Goal: Information Seeking & Learning: Learn about a topic

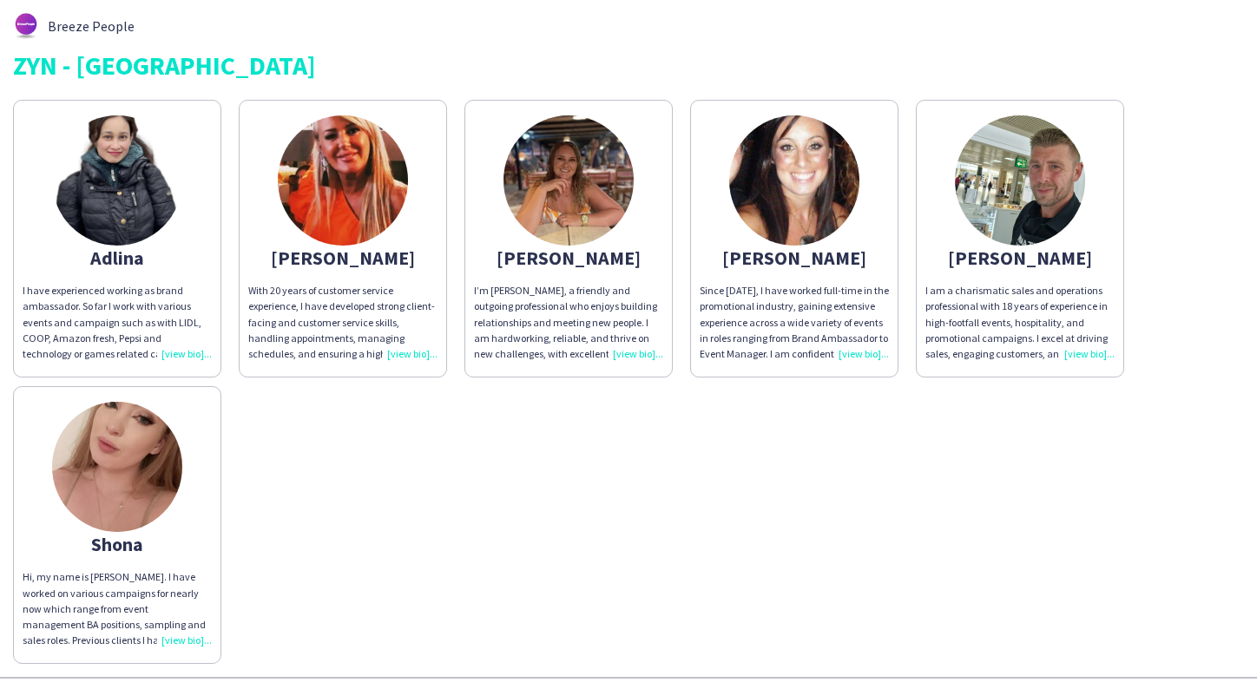
click at [336, 173] on img at bounding box center [343, 180] width 130 height 130
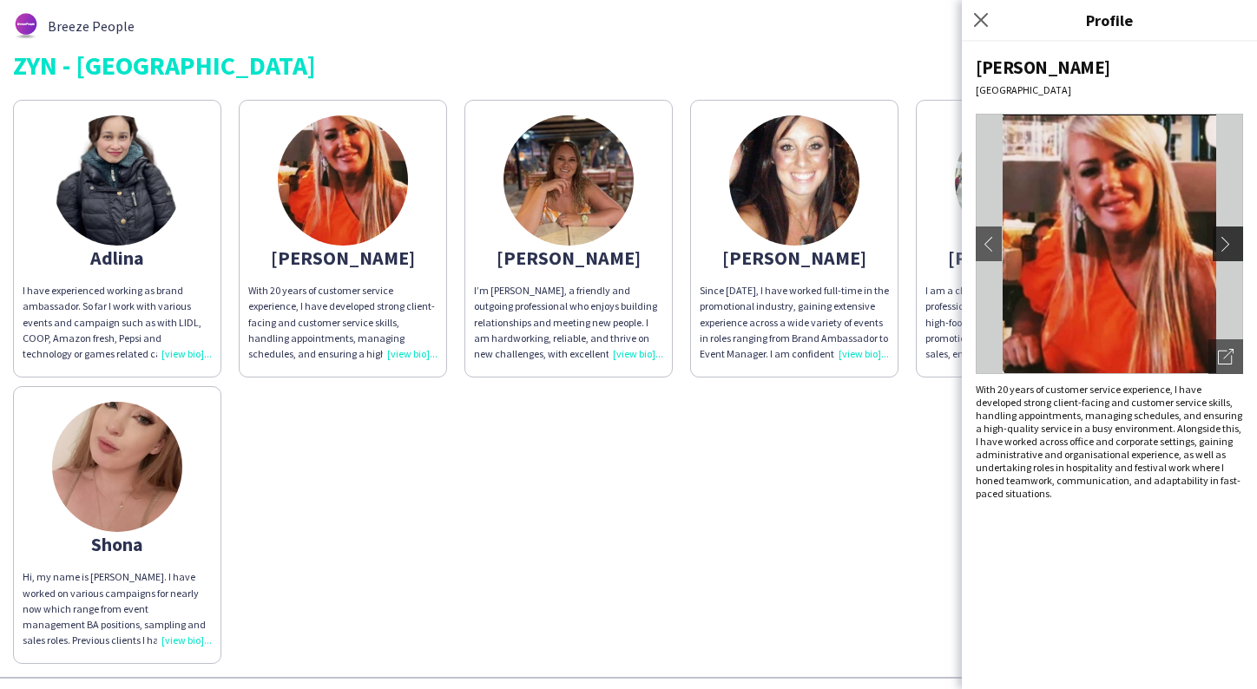
click at [1232, 246] on app-icon "chevron-right" at bounding box center [1230, 244] width 24 height 16
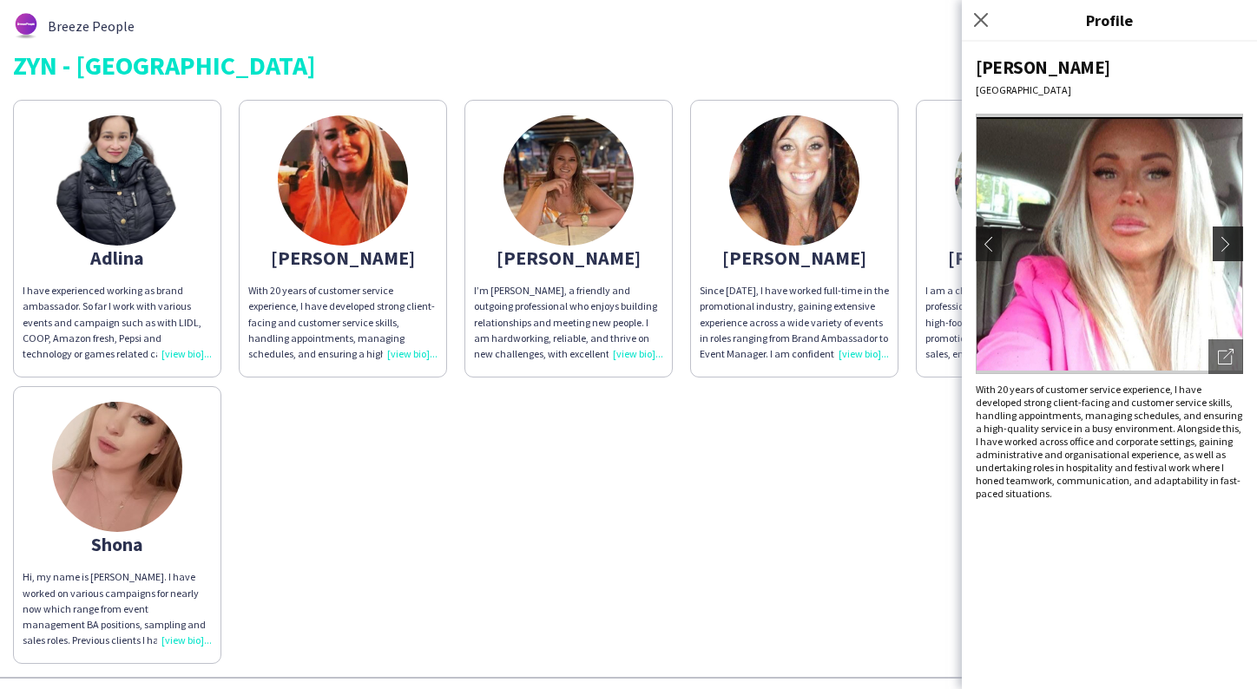
click at [1229, 246] on app-icon "chevron-right" at bounding box center [1230, 244] width 24 height 16
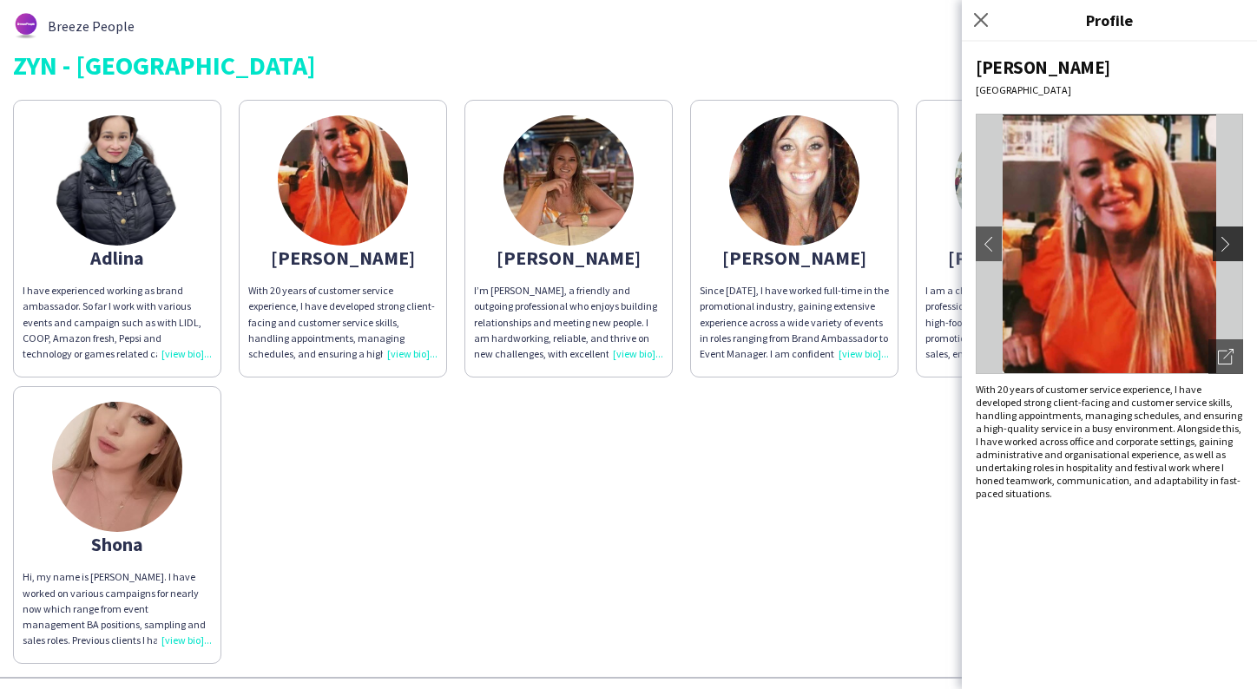
click at [1229, 246] on app-icon "chevron-right" at bounding box center [1230, 244] width 24 height 16
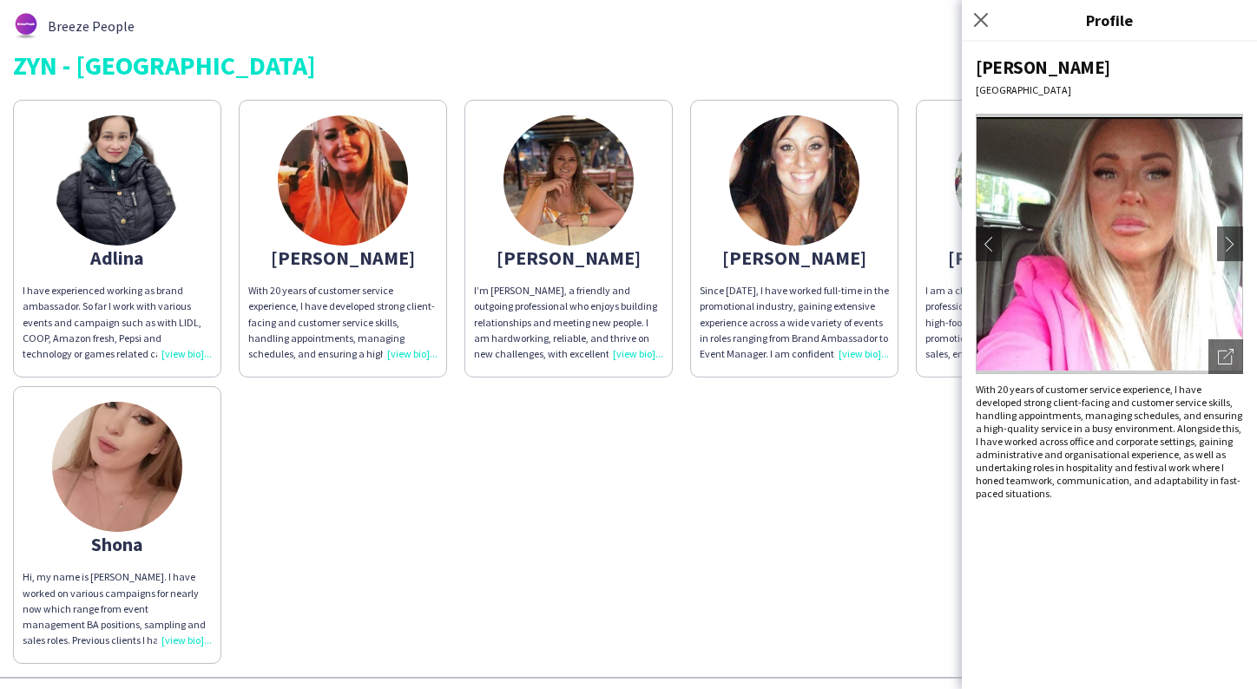
click at [779, 544] on div "Adlina I have experienced working as brand ambassador. So far I work with vario…" at bounding box center [628, 377] width 1231 height 573
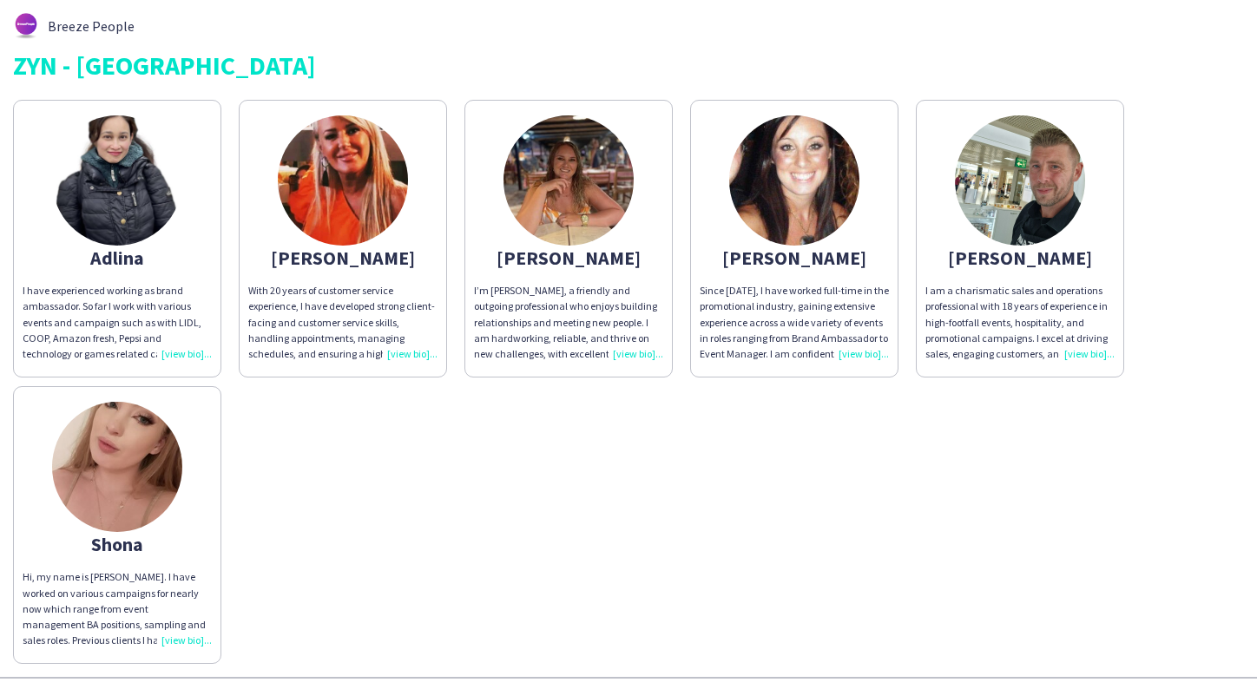
click at [113, 532] on img at bounding box center [117, 467] width 130 height 130
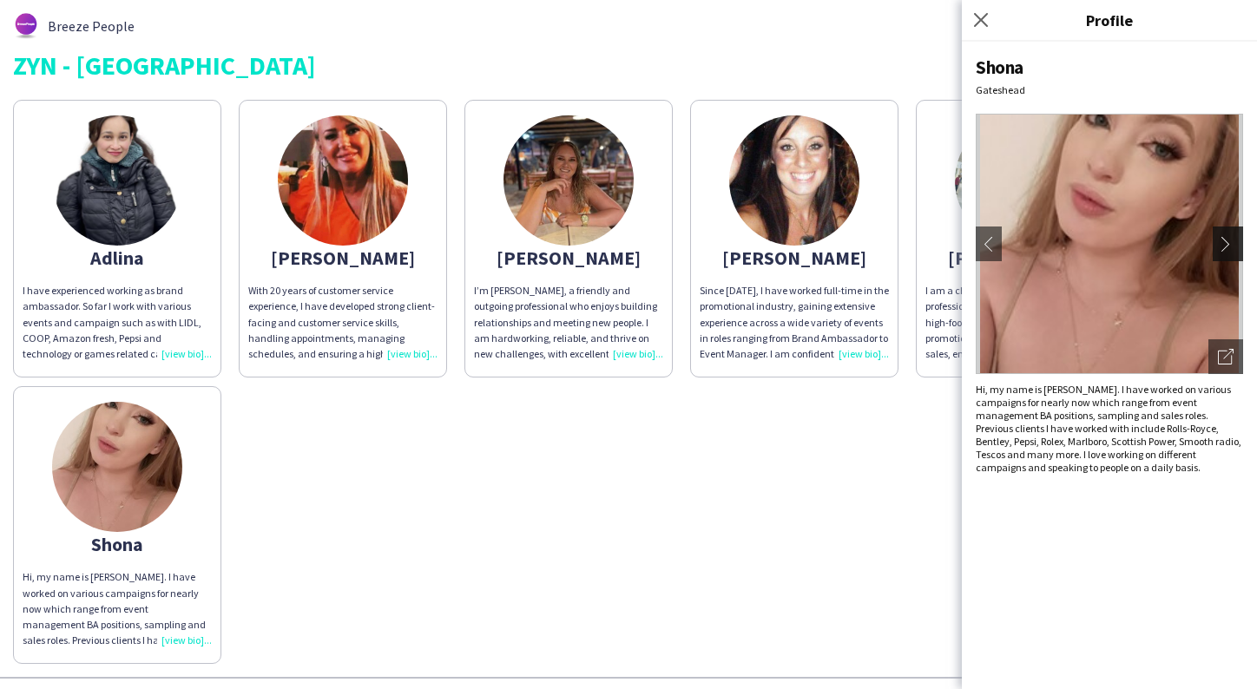
click at [1224, 249] on app-icon "chevron-right" at bounding box center [1230, 244] width 24 height 16
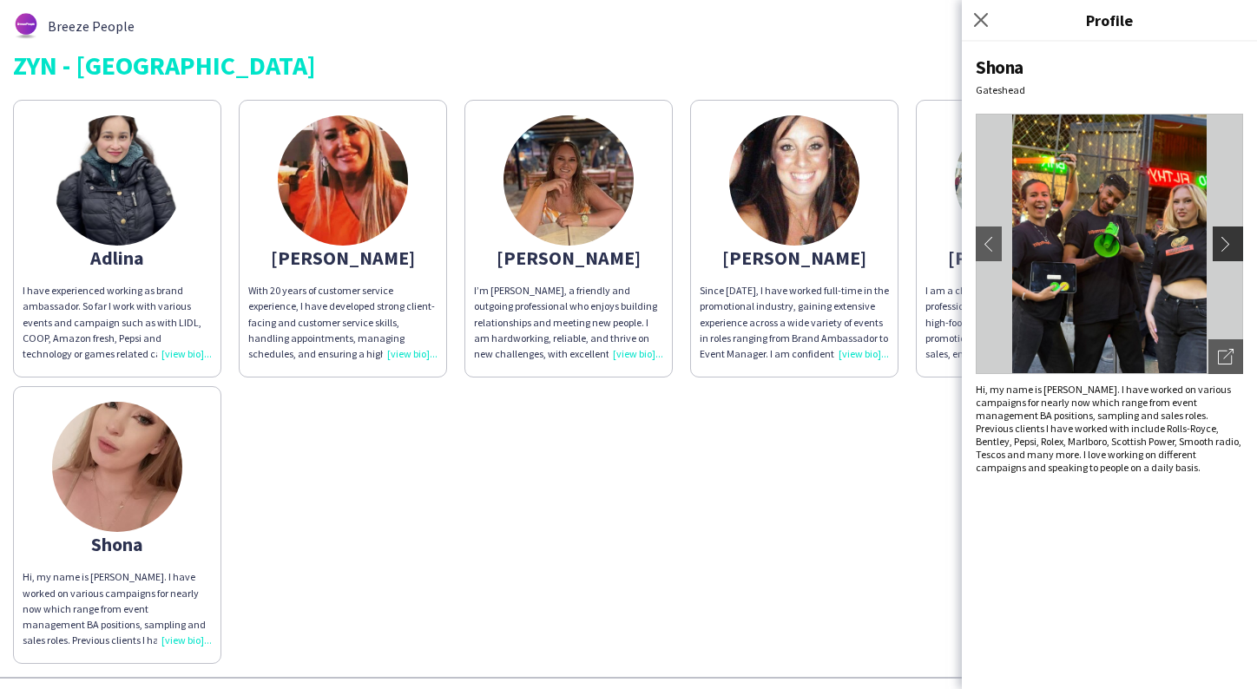
click at [1224, 247] on app-icon "chevron-right" at bounding box center [1230, 244] width 24 height 16
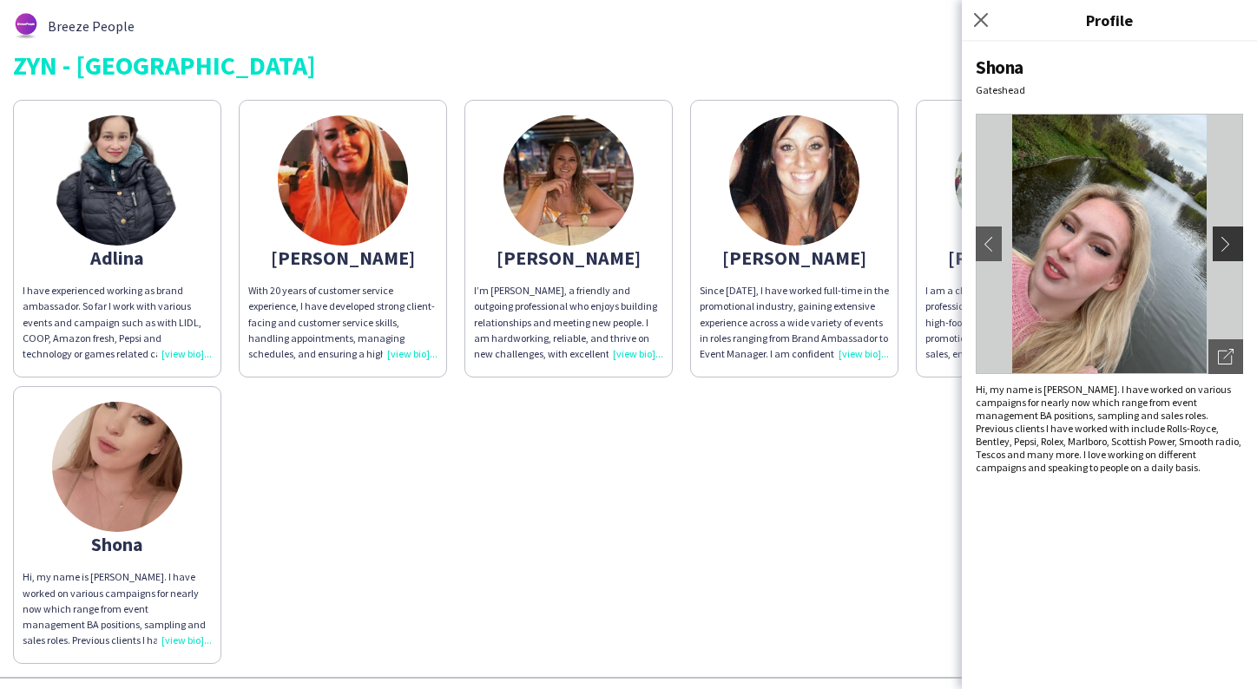
click at [1225, 247] on app-icon "chevron-right" at bounding box center [1230, 244] width 24 height 16
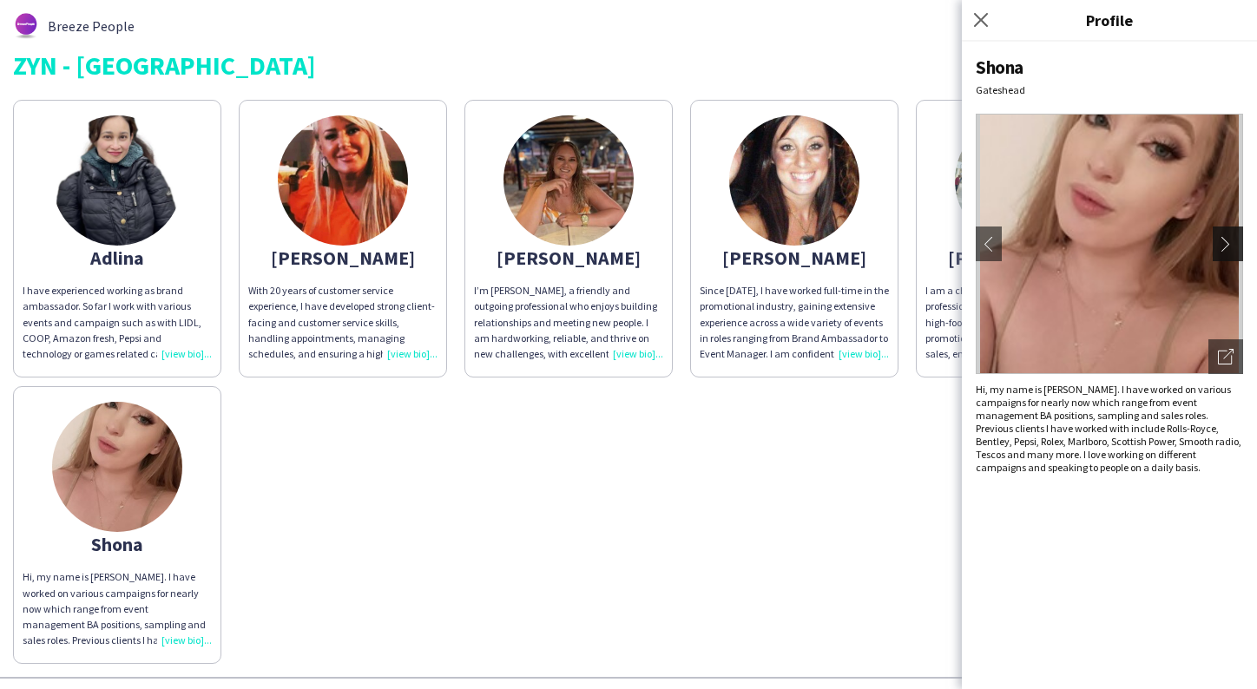
click at [1225, 248] on app-icon "chevron-right" at bounding box center [1230, 244] width 24 height 16
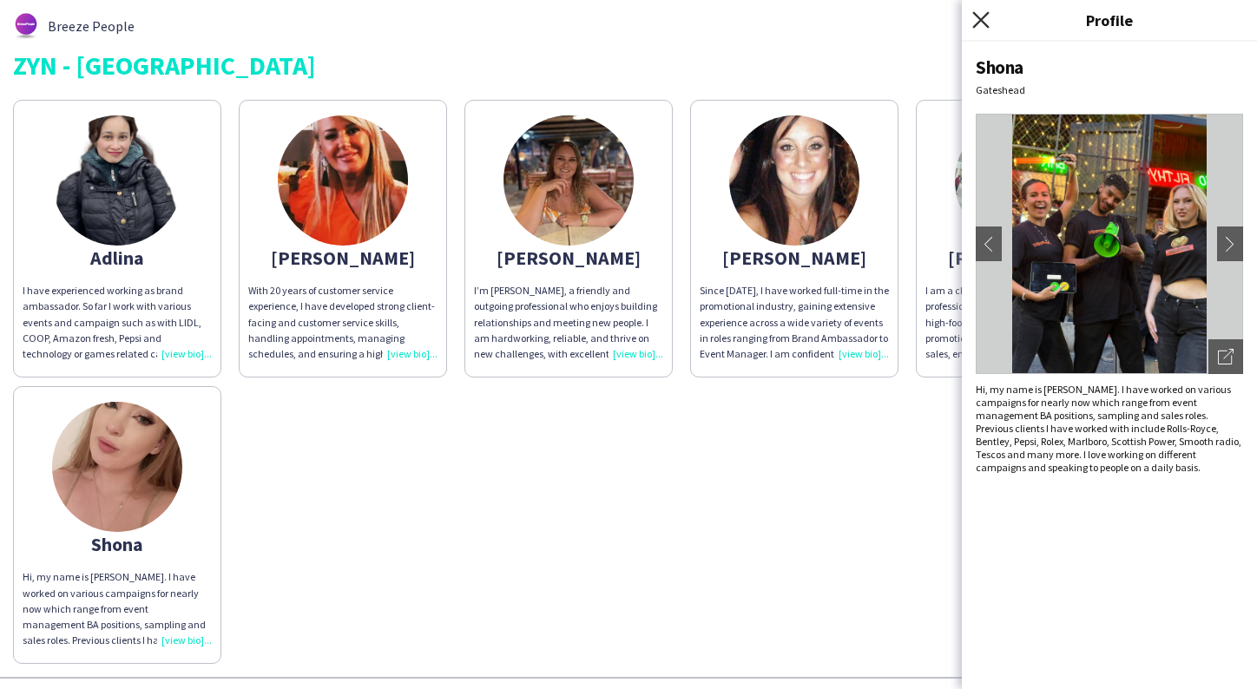
click at [977, 18] on icon "Close pop-in" at bounding box center [980, 19] width 16 height 16
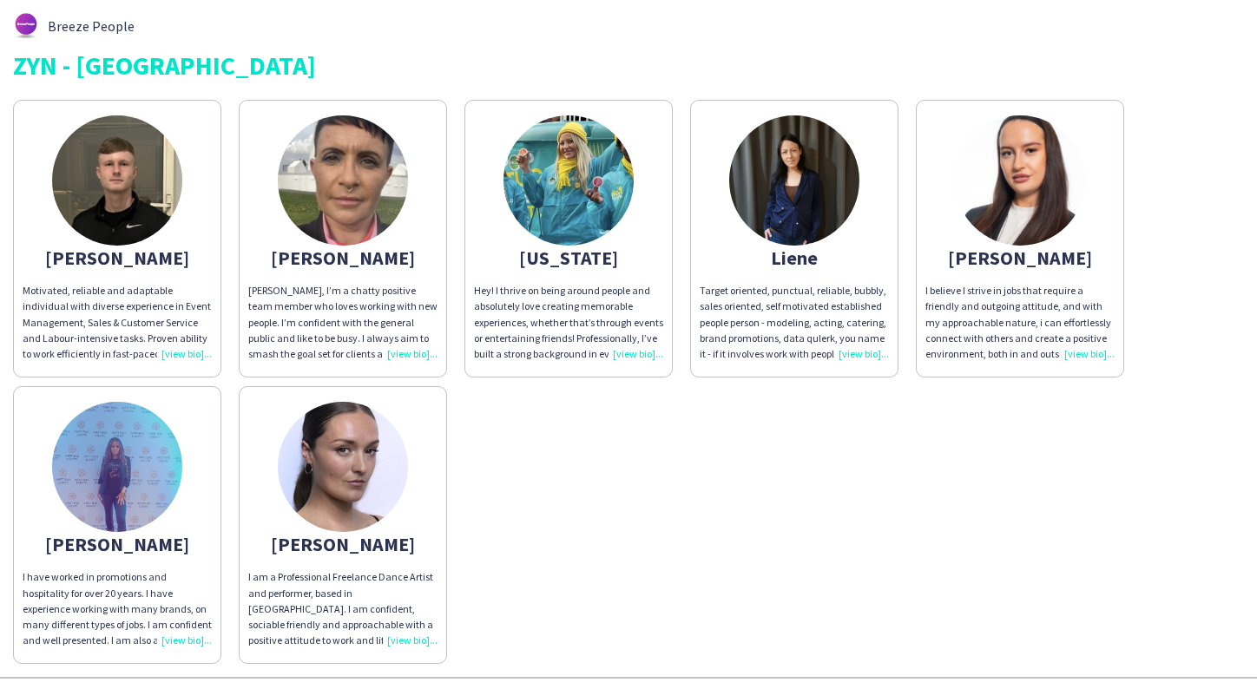
click at [786, 167] on img at bounding box center [794, 180] width 130 height 130
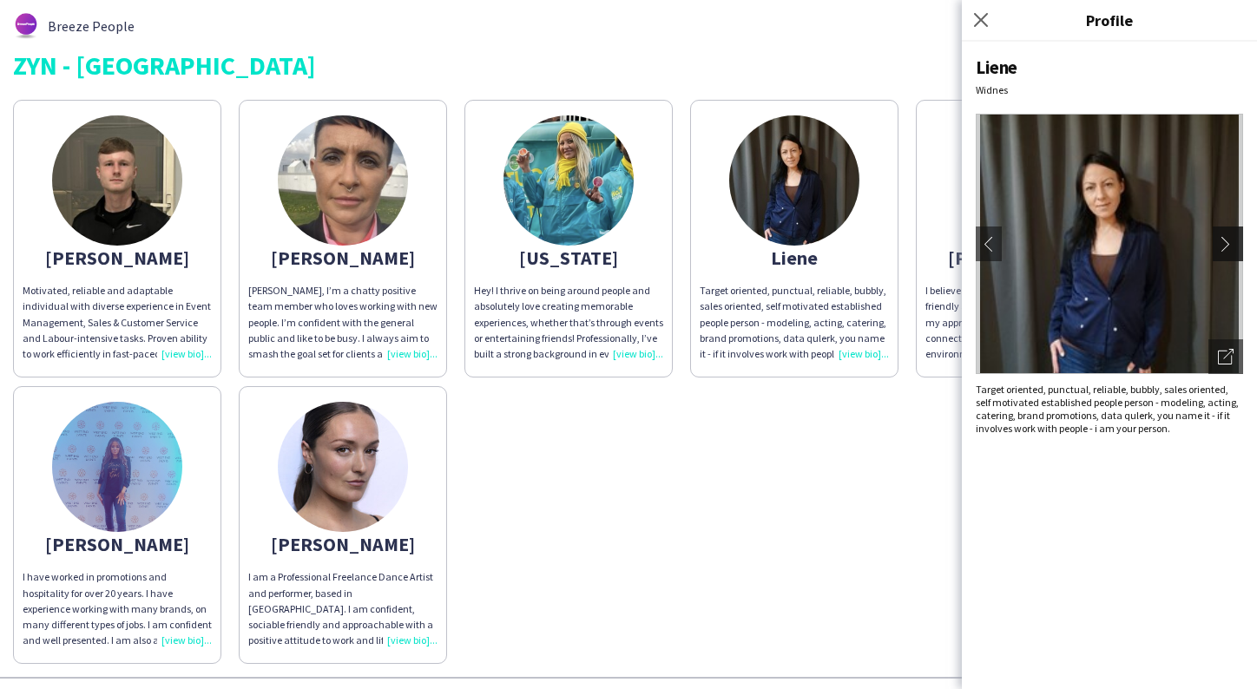
click at [1229, 251] on app-icon "chevron-right" at bounding box center [1230, 244] width 24 height 16
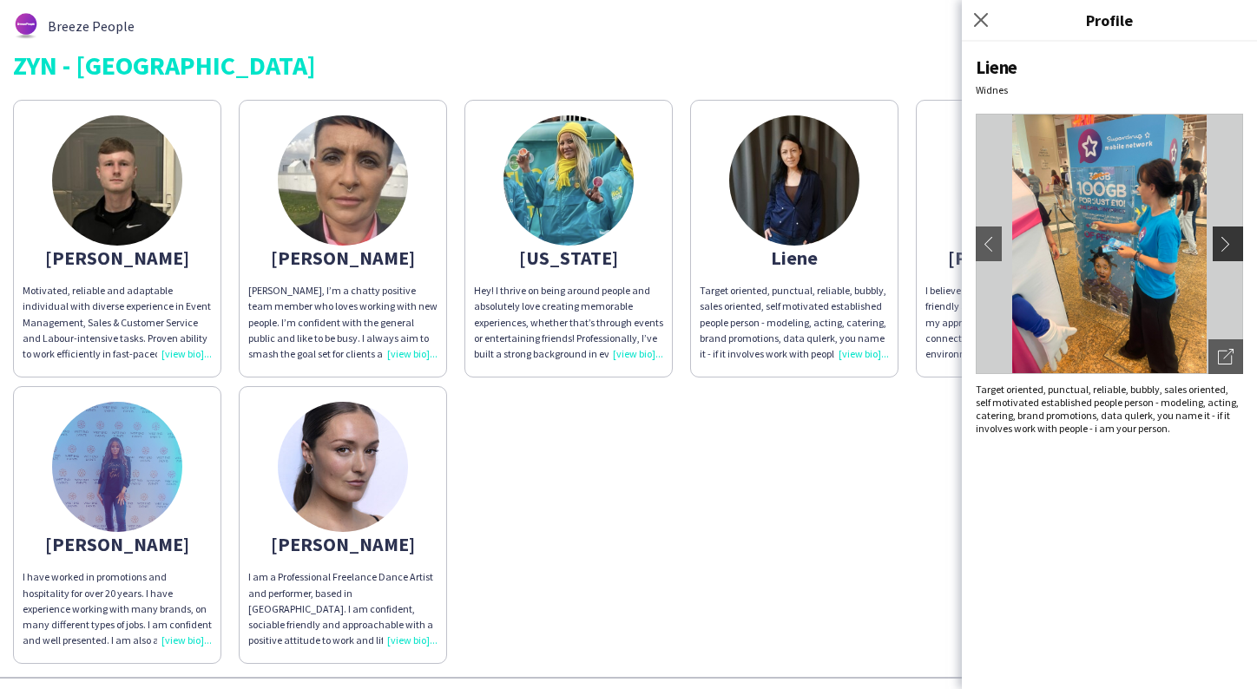
click at [1229, 250] on app-icon "chevron-right" at bounding box center [1230, 244] width 24 height 16
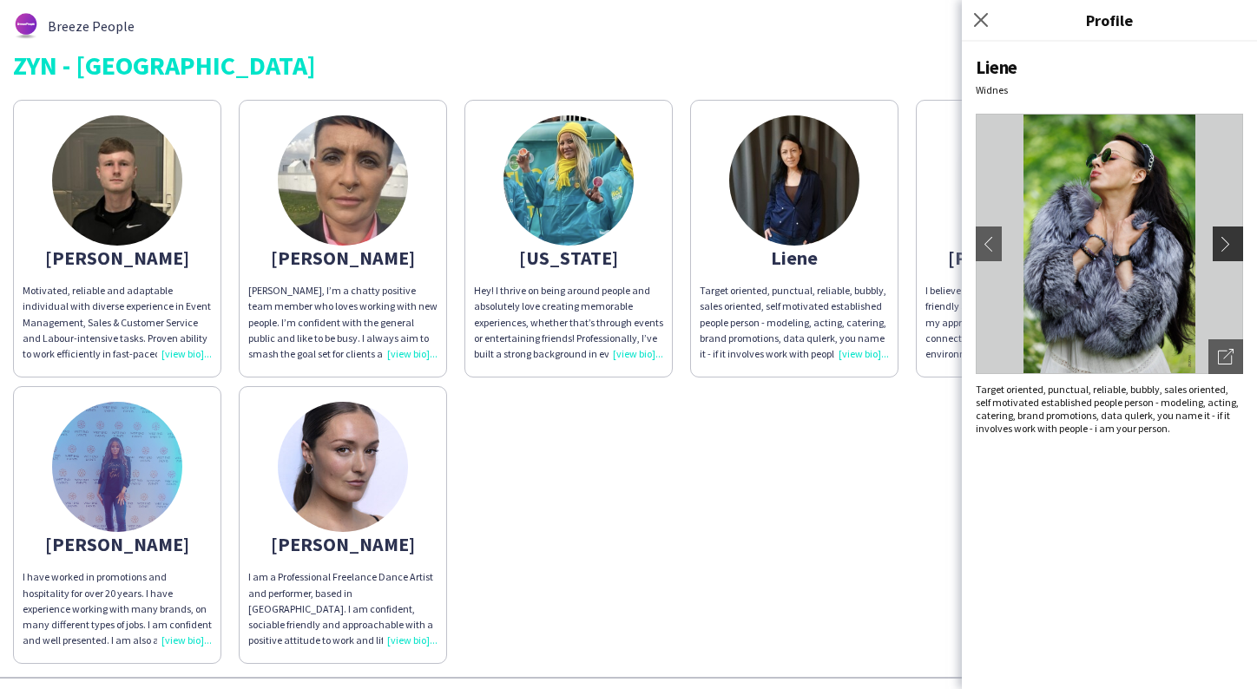
click at [1229, 250] on app-icon "chevron-right" at bounding box center [1230, 244] width 24 height 16
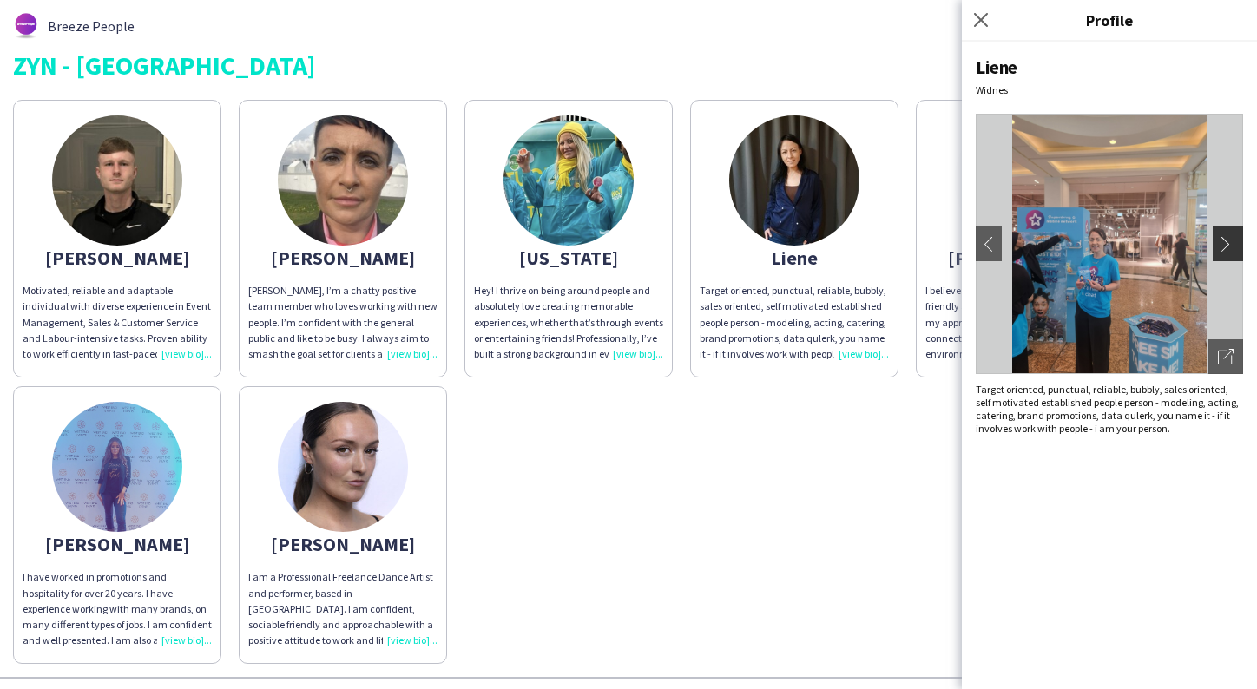
click at [1229, 250] on app-icon "chevron-right" at bounding box center [1230, 244] width 24 height 16
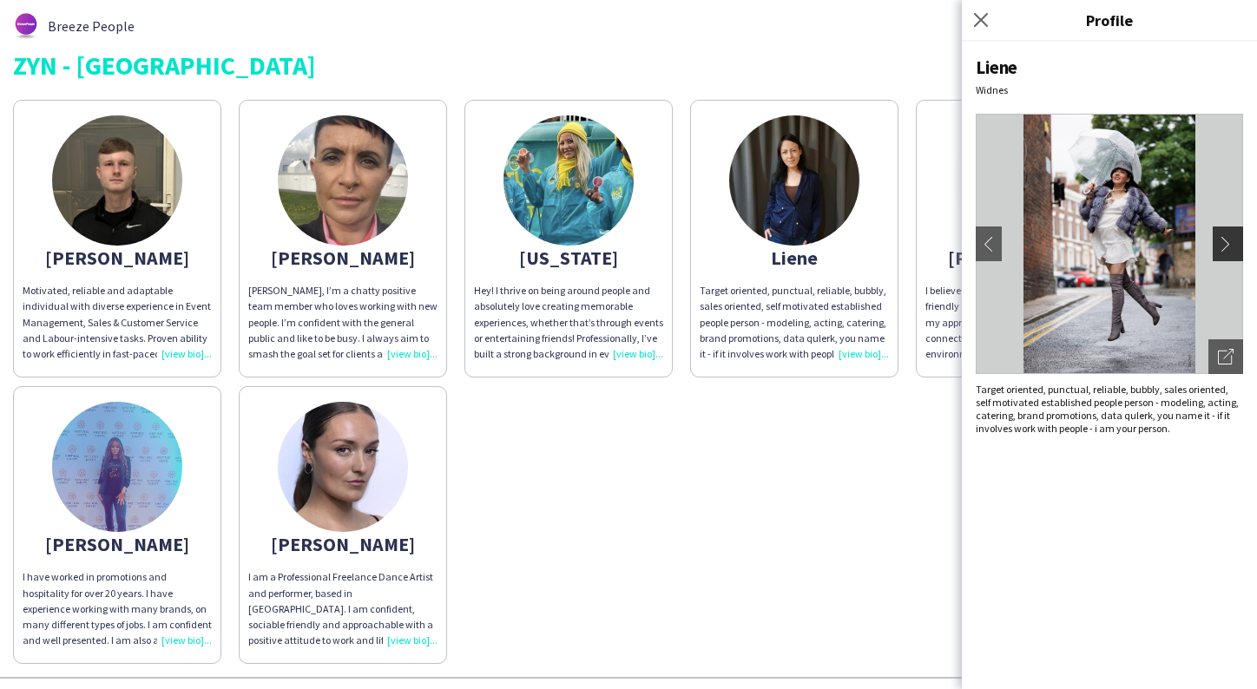
click at [1229, 251] on app-icon "chevron-right" at bounding box center [1230, 244] width 24 height 16
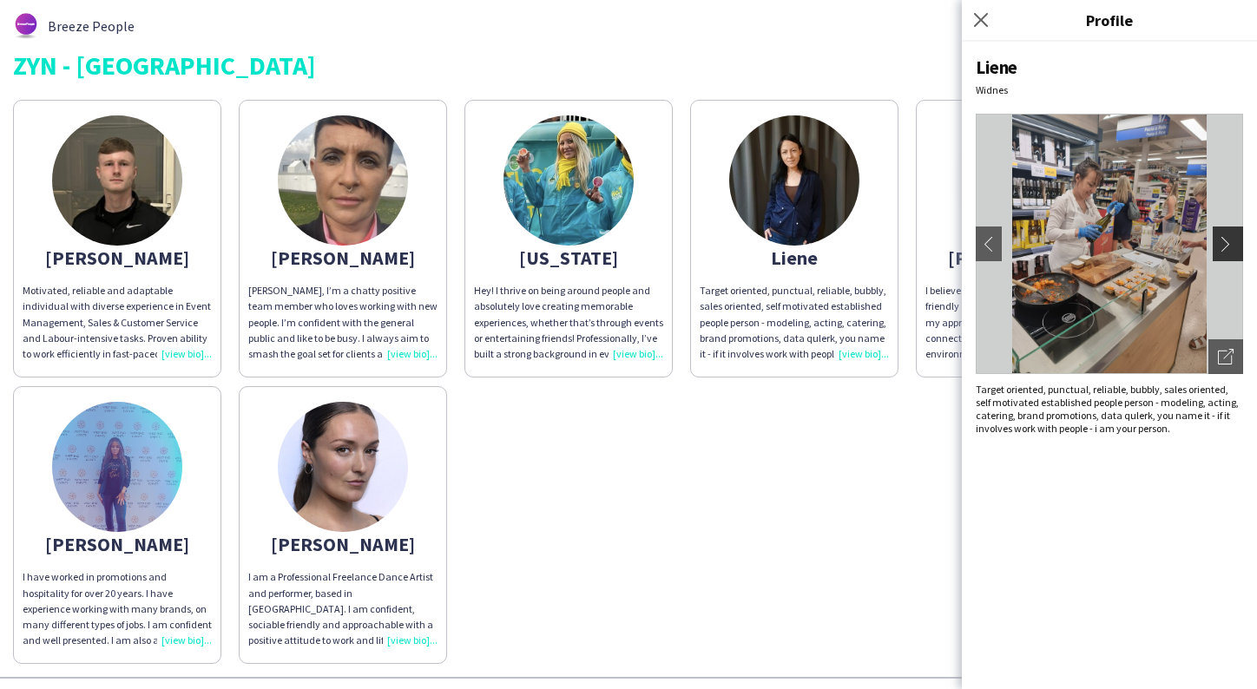
click at [1229, 252] on app-icon "chevron-right" at bounding box center [1230, 244] width 24 height 16
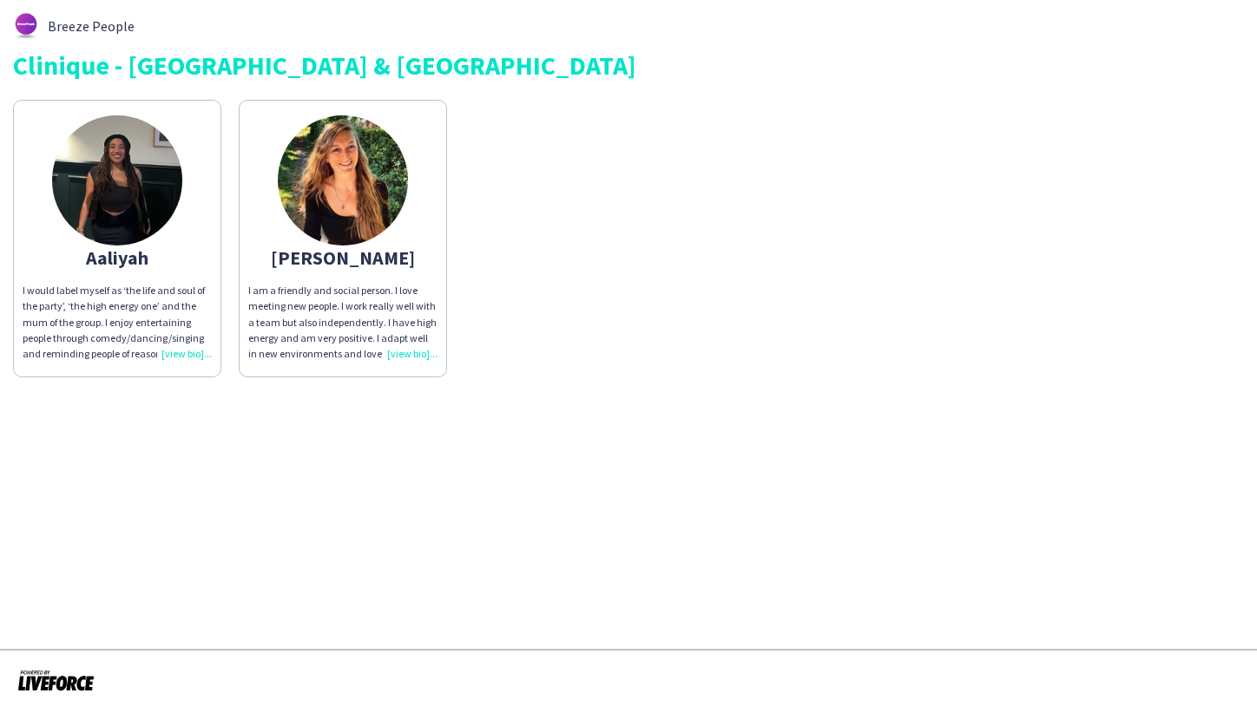
click at [302, 178] on img at bounding box center [343, 180] width 130 height 130
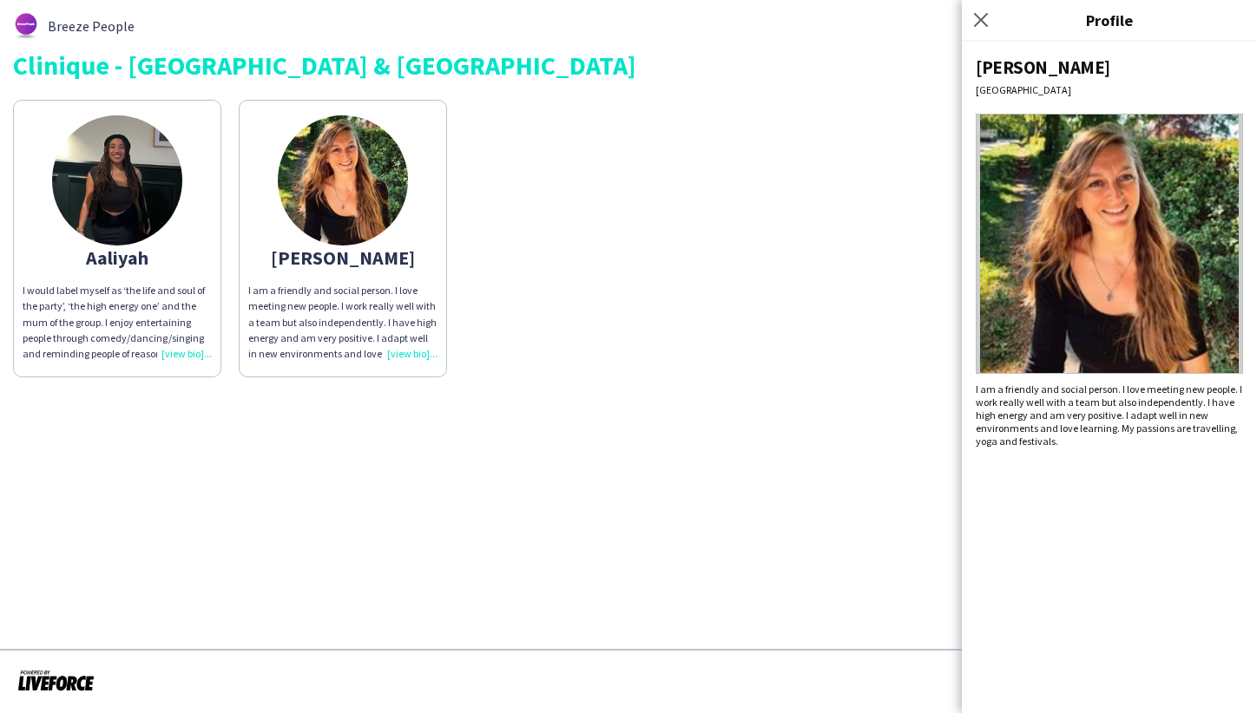
click at [87, 165] on img at bounding box center [117, 180] width 130 height 130
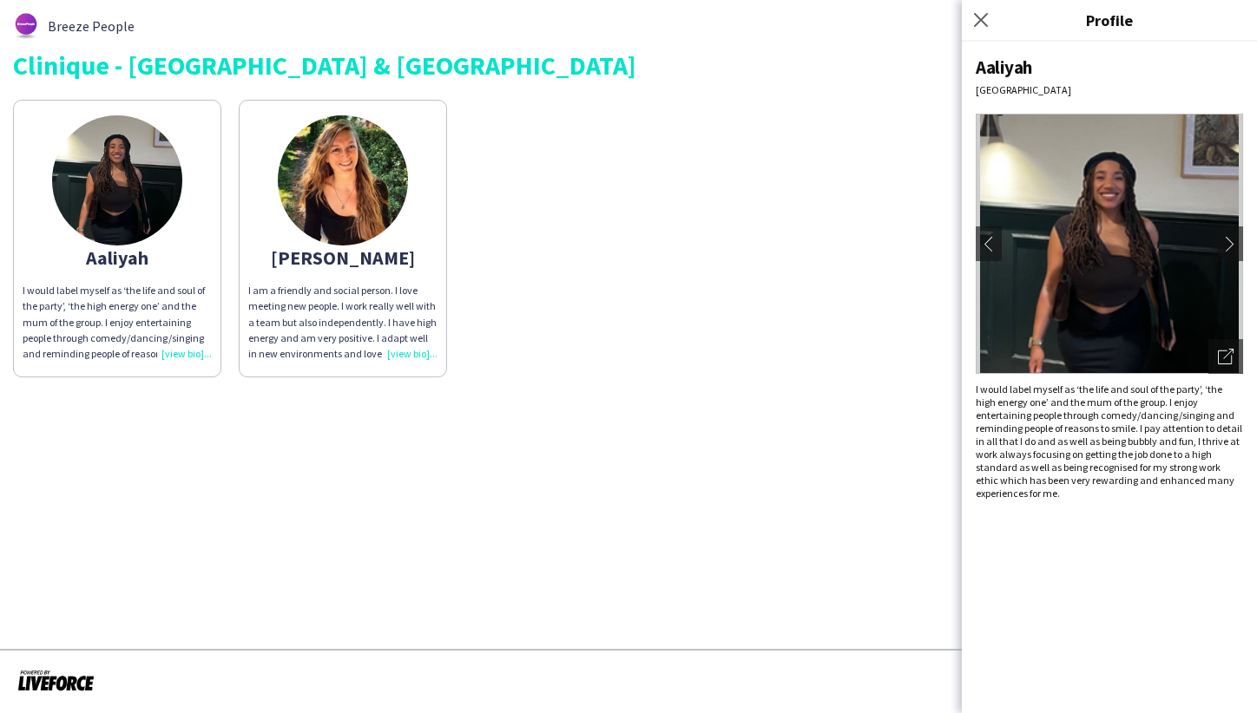
click at [332, 179] on img at bounding box center [343, 180] width 130 height 130
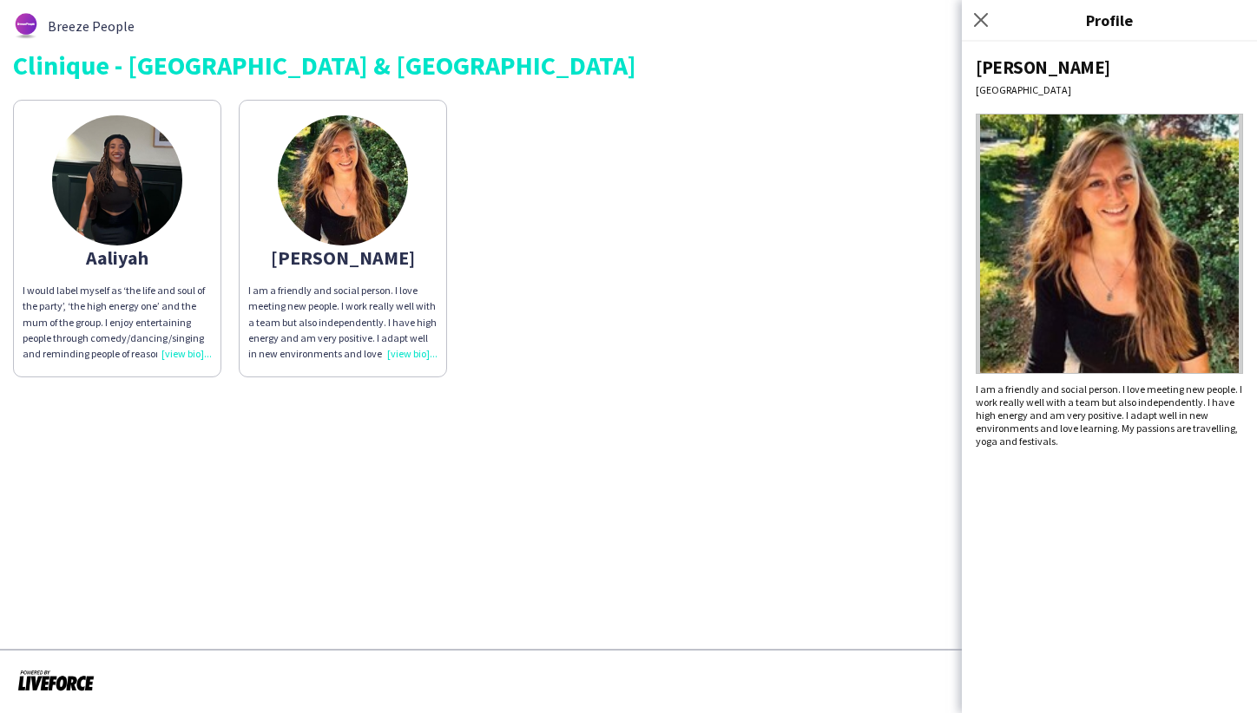
click at [329, 146] on img at bounding box center [343, 180] width 130 height 130
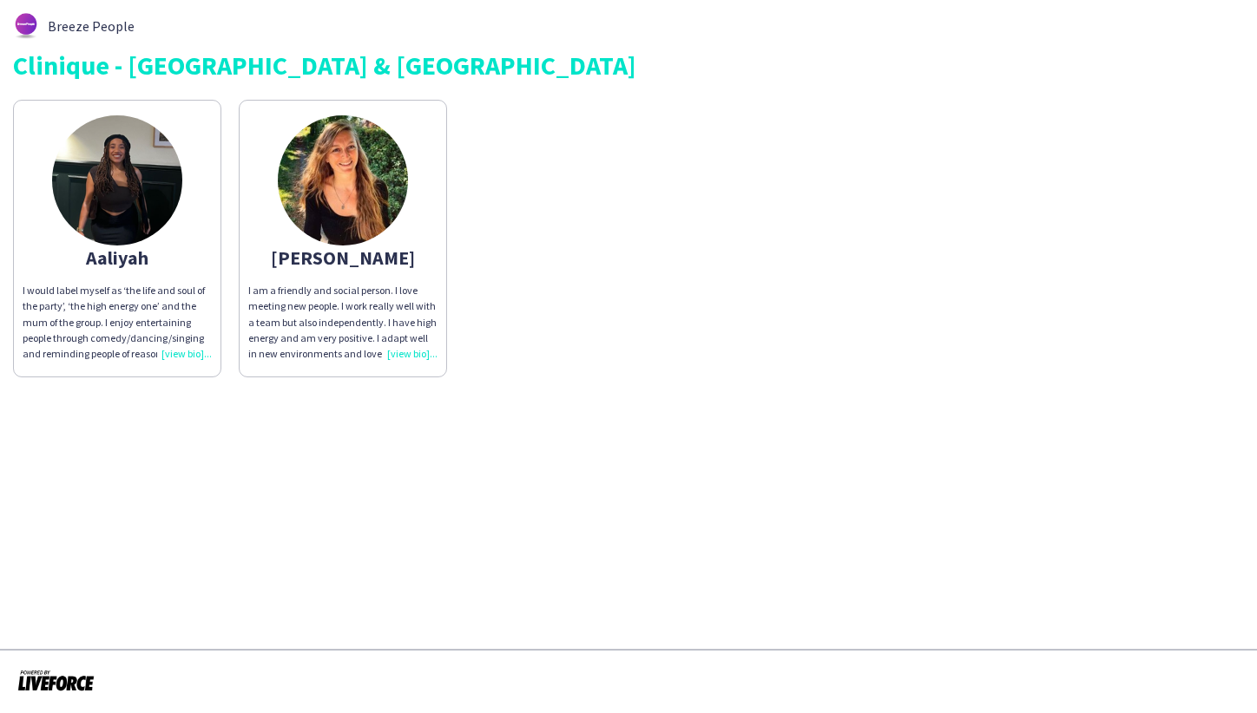
click at [330, 181] on img at bounding box center [343, 180] width 130 height 130
click at [371, 123] on img at bounding box center [343, 180] width 130 height 130
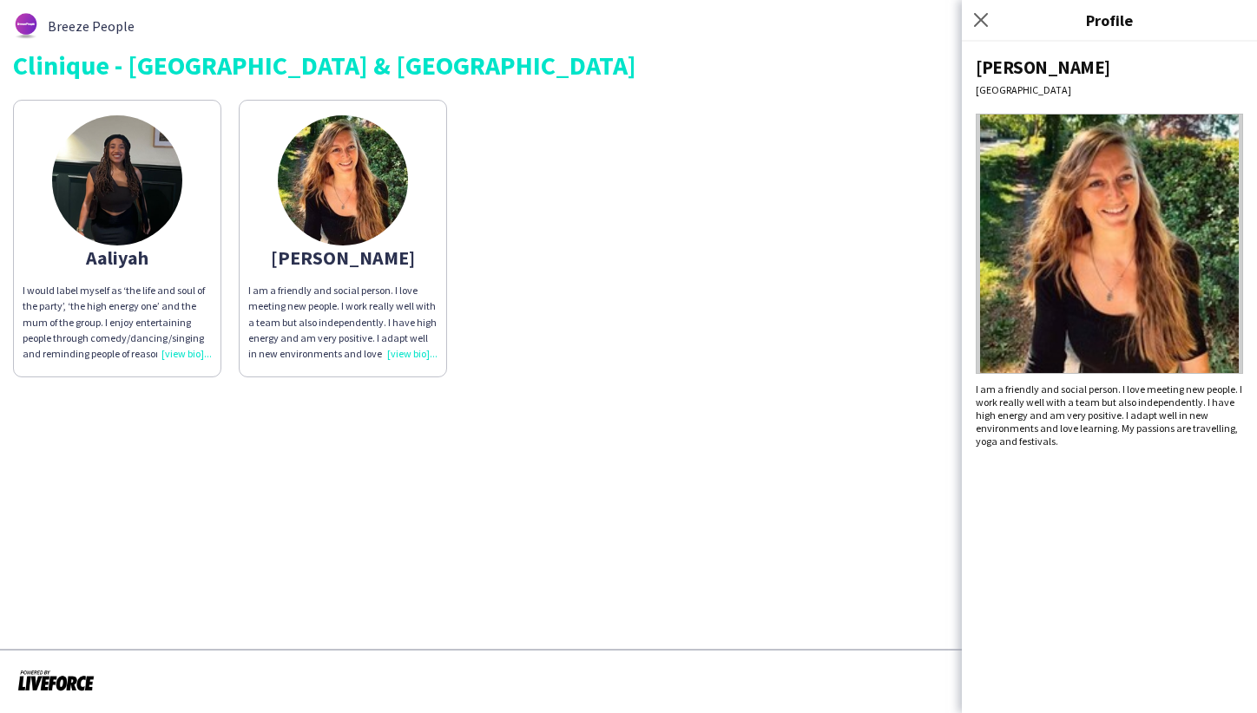
click at [1166, 263] on img at bounding box center [1108, 244] width 267 height 260
click at [128, 187] on img at bounding box center [117, 180] width 130 height 130
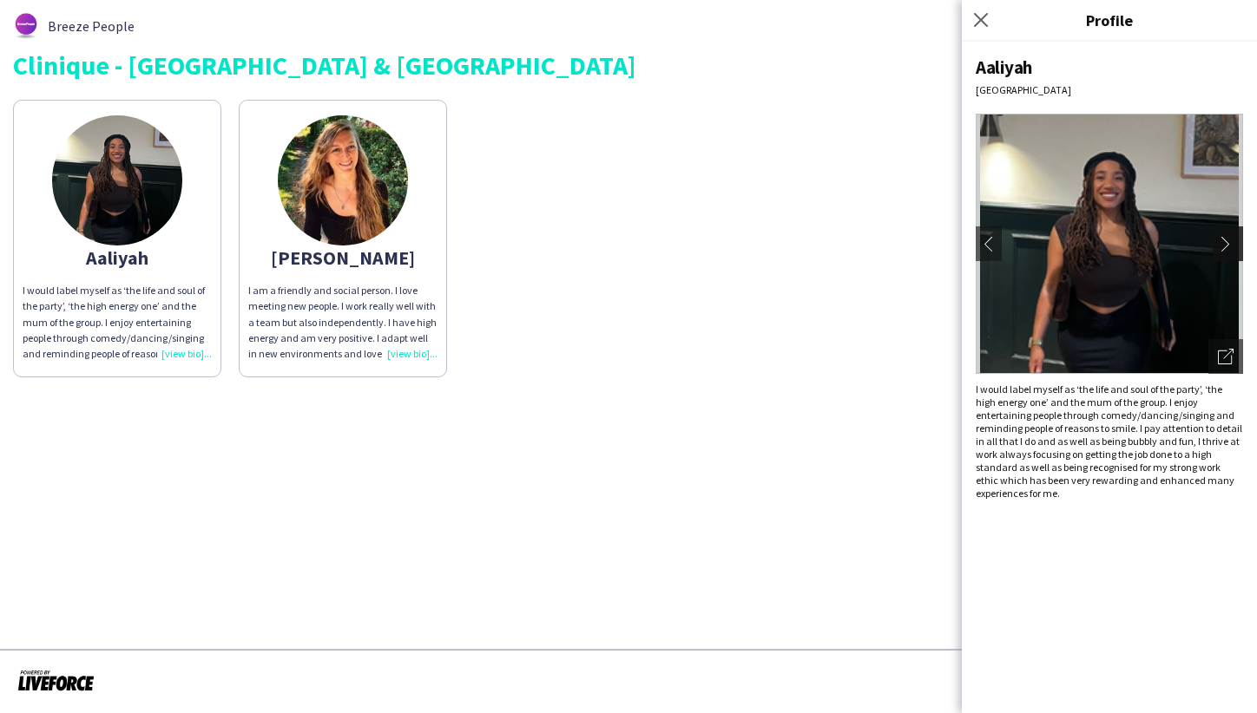
click at [1226, 244] on app-icon "chevron-right" at bounding box center [1230, 244] width 24 height 16
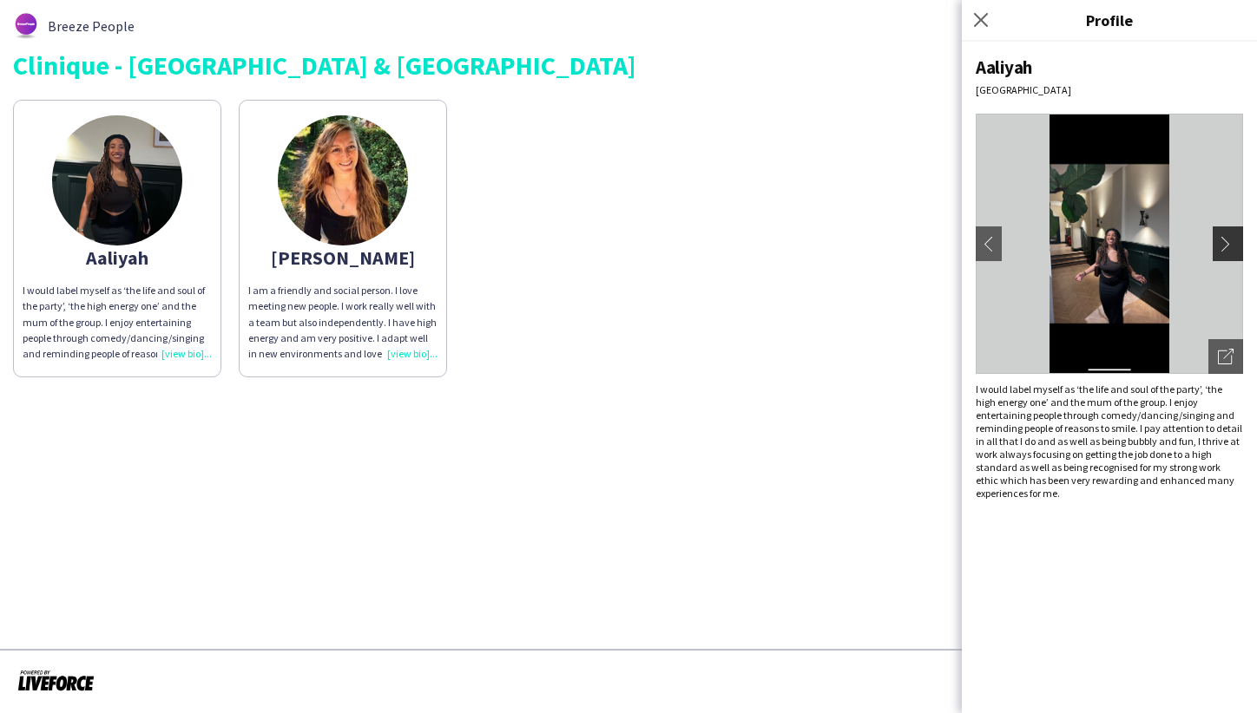
click at [1226, 244] on app-icon "chevron-right" at bounding box center [1230, 244] width 24 height 16
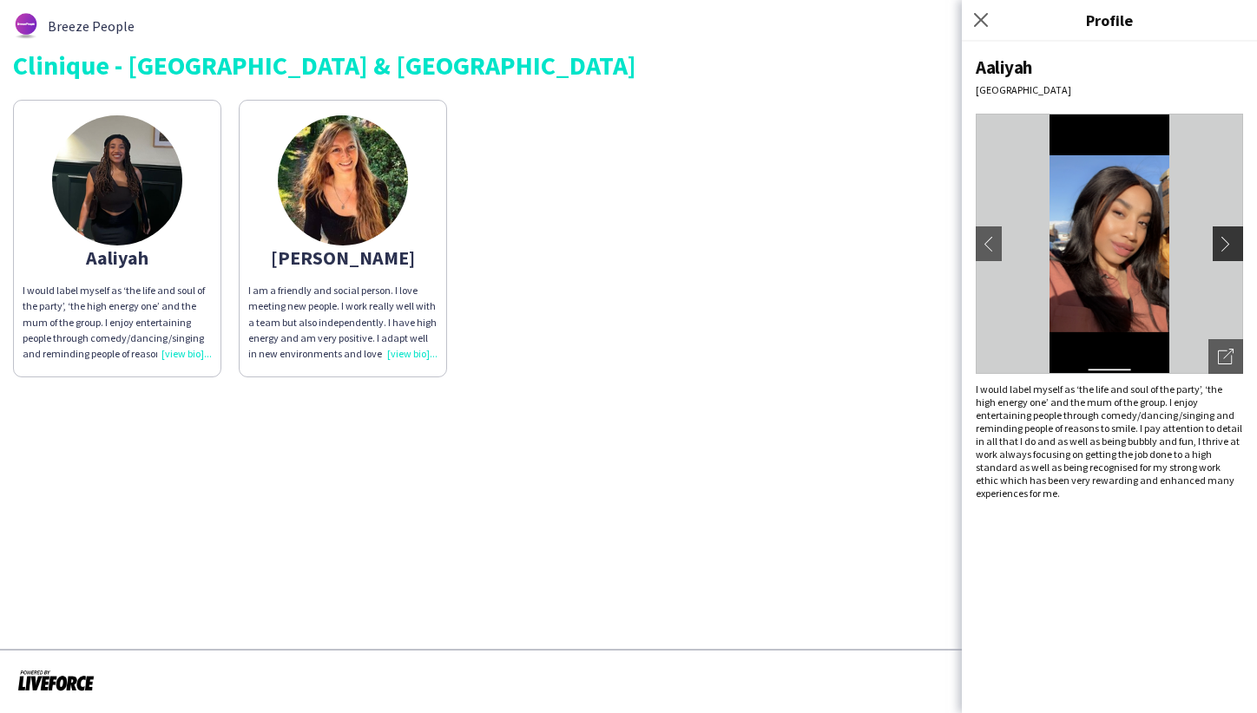
click at [1226, 244] on app-icon "chevron-right" at bounding box center [1230, 244] width 24 height 16
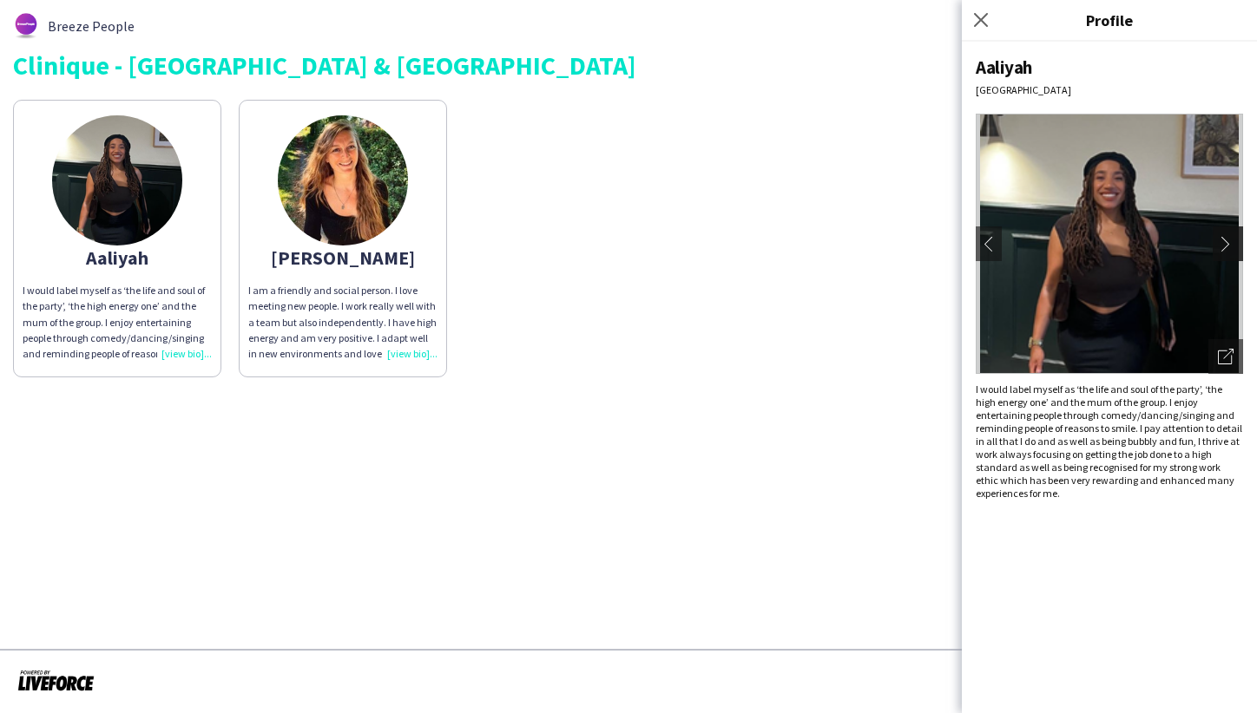
click at [1228, 246] on app-icon "chevron-right" at bounding box center [1230, 244] width 24 height 16
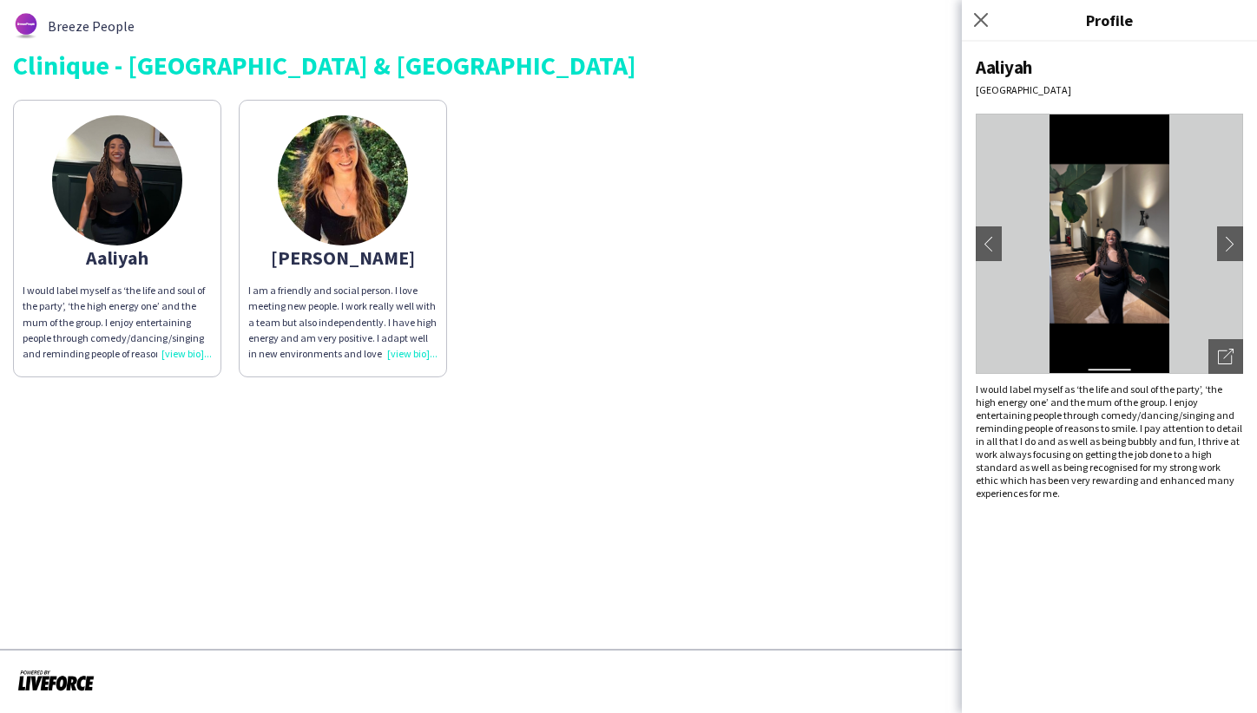
click at [329, 186] on img at bounding box center [343, 180] width 130 height 130
